Goal: Task Accomplishment & Management: Complete application form

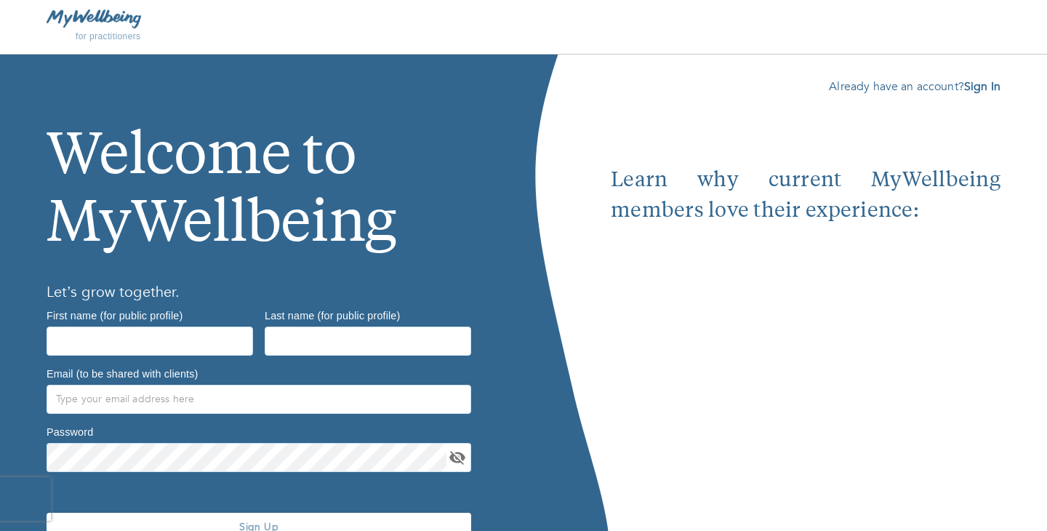
scroll to position [74, 0]
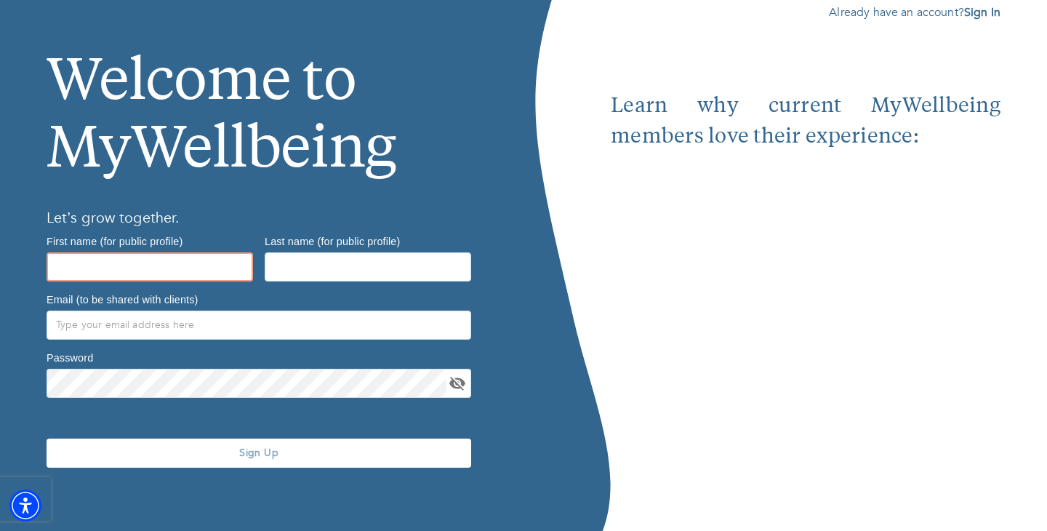
click at [229, 262] on input "text" at bounding box center [150, 266] width 207 height 29
type input "Ariana"
type input "[PERSON_NAME]"
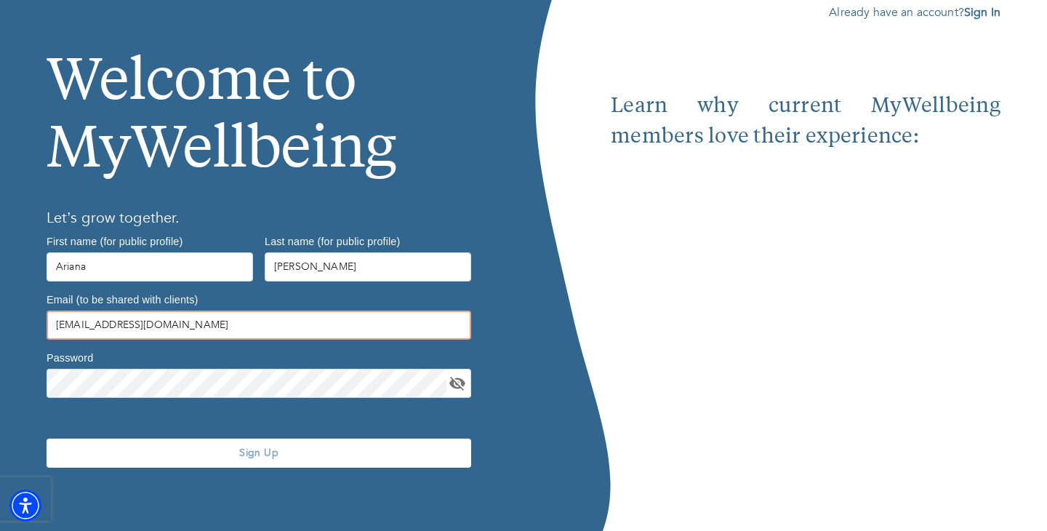
click at [177, 330] on input "[EMAIL_ADDRESS][DOMAIN_NAME]" at bounding box center [259, 325] width 425 height 29
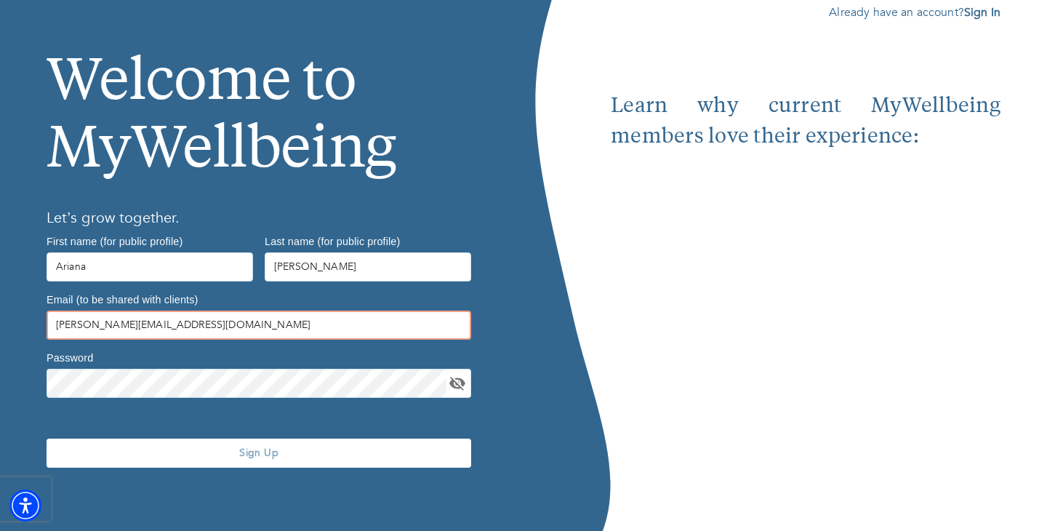
type input "[PERSON_NAME][EMAIL_ADDRESS][DOMAIN_NAME]"
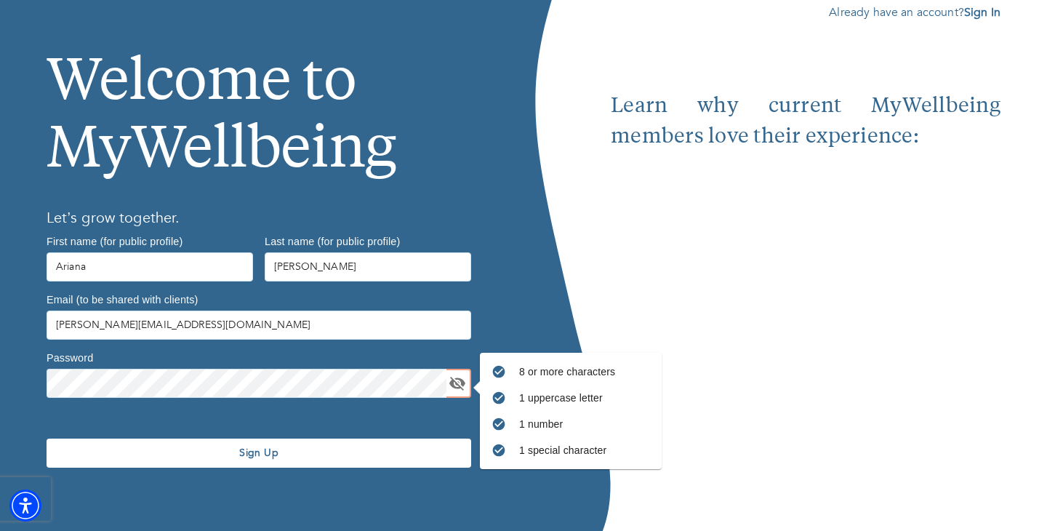
click at [231, 463] on button "Sign Up" at bounding box center [259, 452] width 425 height 29
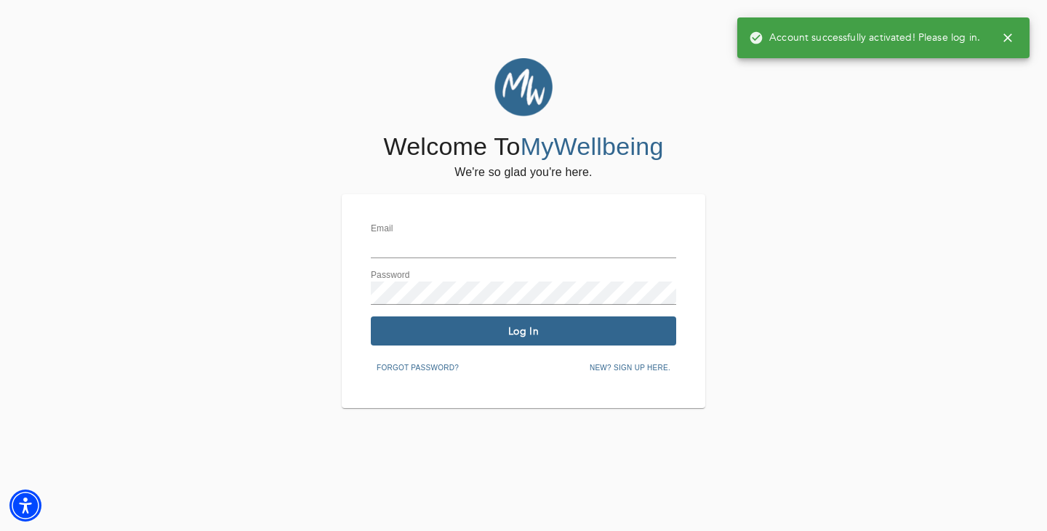
type input "[PERSON_NAME][EMAIL_ADDRESS][DOMAIN_NAME]"
click at [475, 327] on span "Log In" at bounding box center [524, 331] width 294 height 14
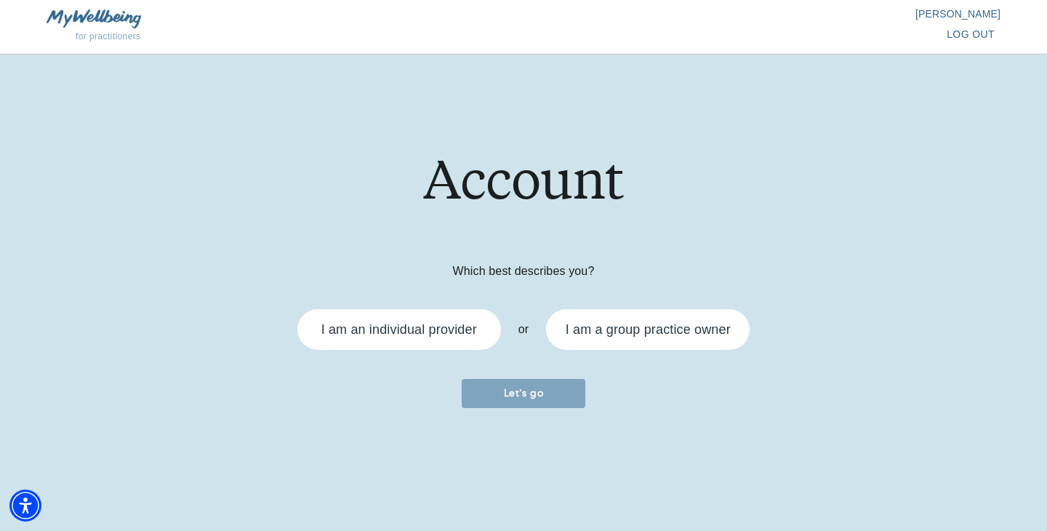
click at [462, 329] on div "I am an individual provider" at bounding box center [399, 329] width 156 height 13
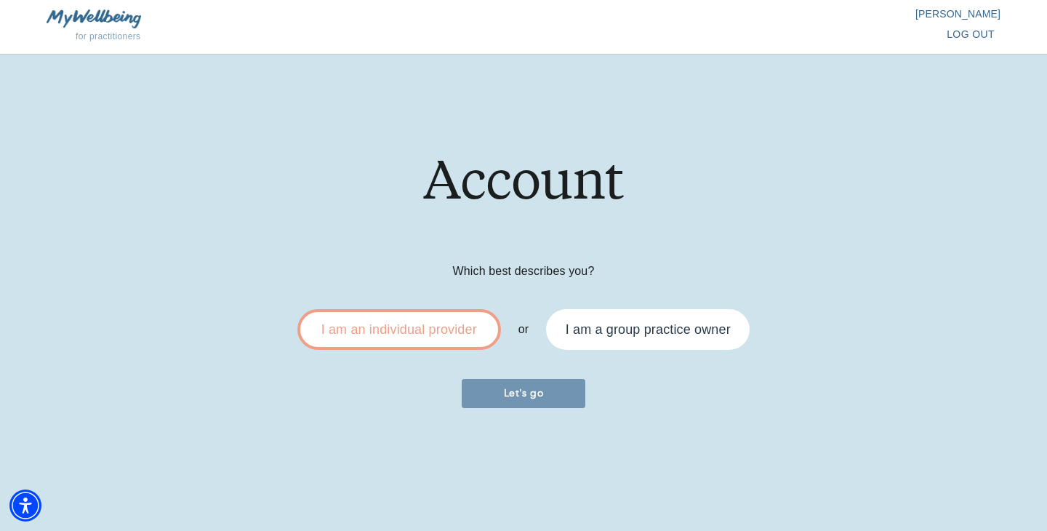
click at [500, 400] on button "Let's go" at bounding box center [524, 393] width 124 height 29
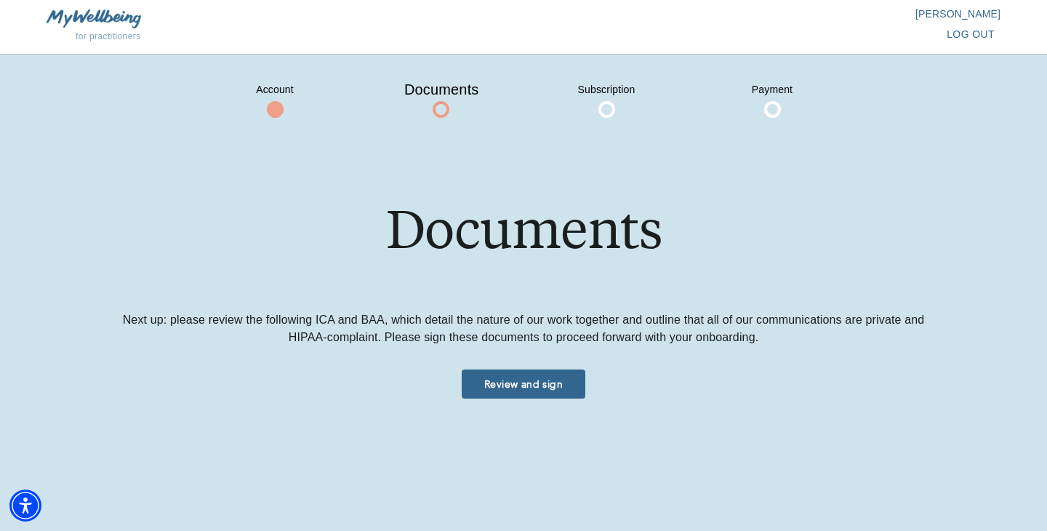
click at [525, 381] on span "Review and sign" at bounding box center [524, 384] width 112 height 14
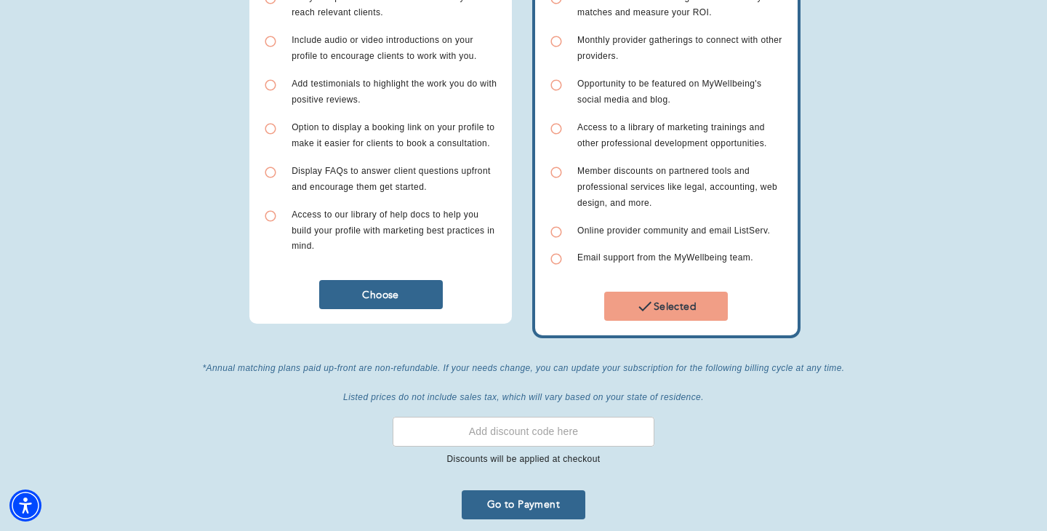
scroll to position [387, 0]
click at [499, 428] on input "text" at bounding box center [524, 432] width 263 height 30
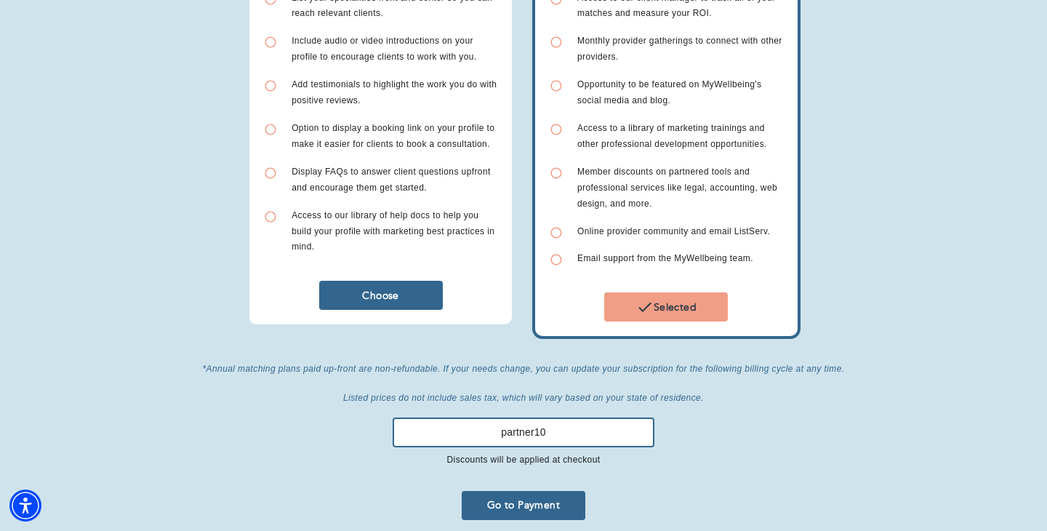
scroll to position [398, 0]
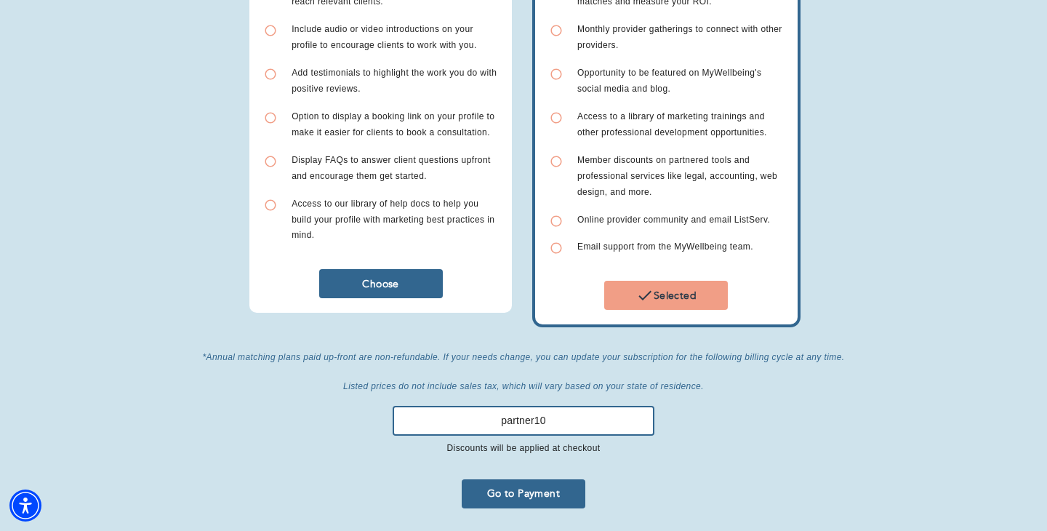
click at [552, 491] on span "Go to Payment" at bounding box center [524, 493] width 112 height 14
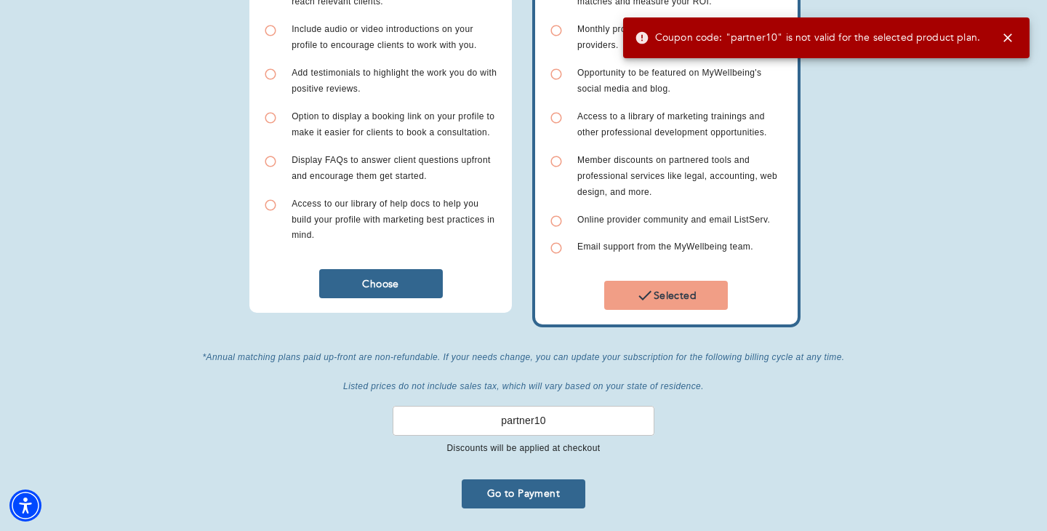
click at [524, 408] on input "partner10" at bounding box center [524, 421] width 263 height 30
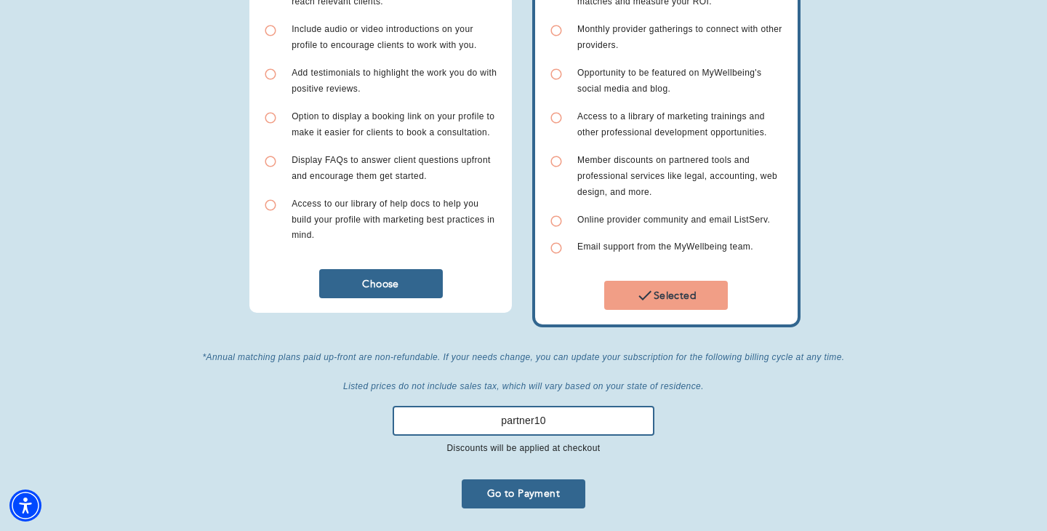
click at [524, 408] on input "partner10" at bounding box center [524, 421] width 263 height 30
type input "PARTNER10"
click at [550, 494] on button "Go to Payment" at bounding box center [524, 493] width 124 height 29
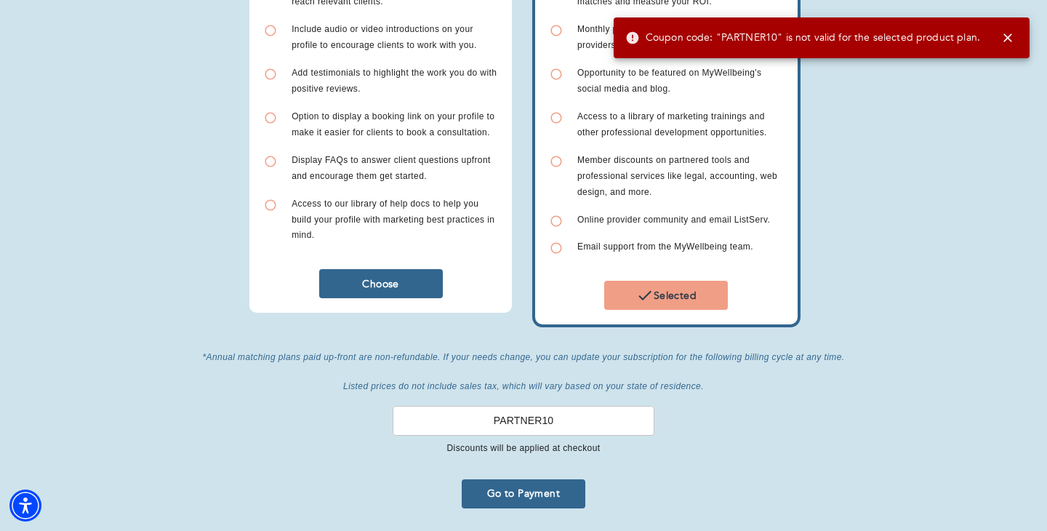
scroll to position [438, 0]
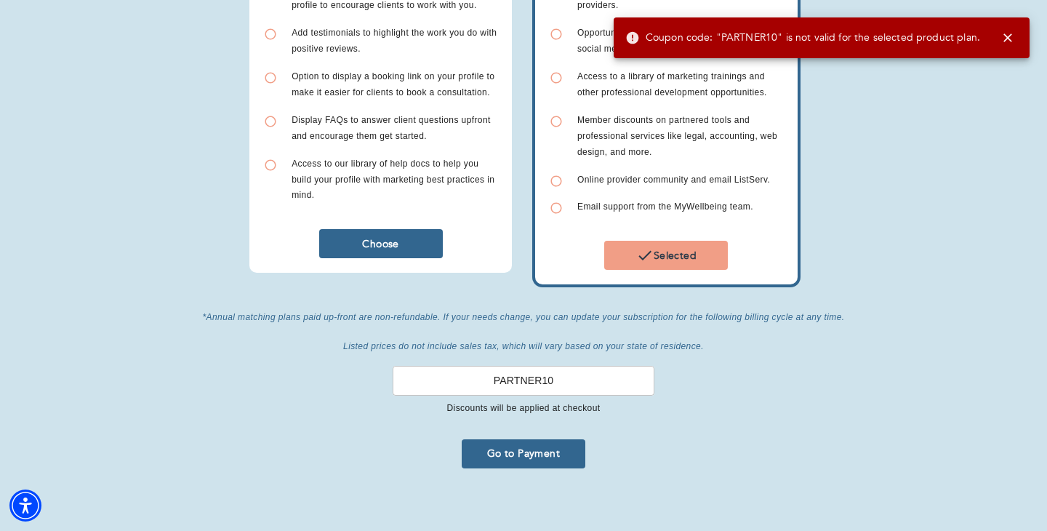
click at [544, 439] on button "Go to Payment" at bounding box center [524, 453] width 124 height 29
click at [555, 371] on input "PARTNER10" at bounding box center [524, 381] width 263 height 30
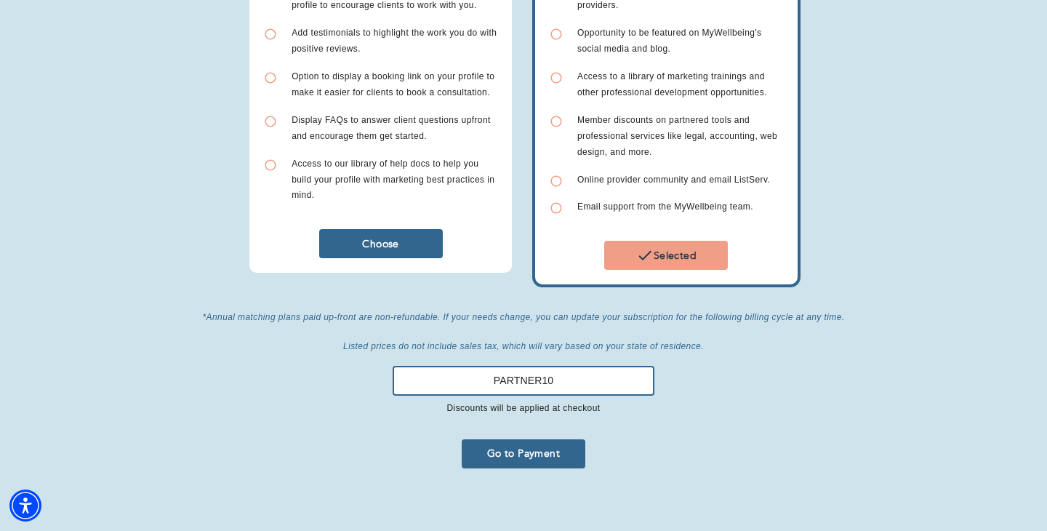
click at [555, 371] on input "PARTNER10" at bounding box center [524, 381] width 263 height 30
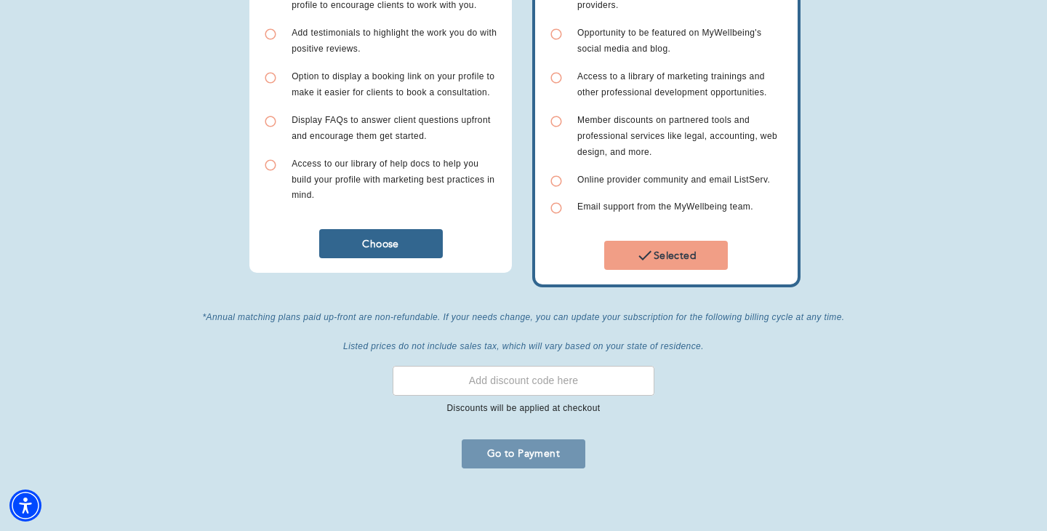
click at [546, 447] on span "Go to Payment" at bounding box center [524, 453] width 112 height 14
